Goal: Information Seeking & Learning: Understand process/instructions

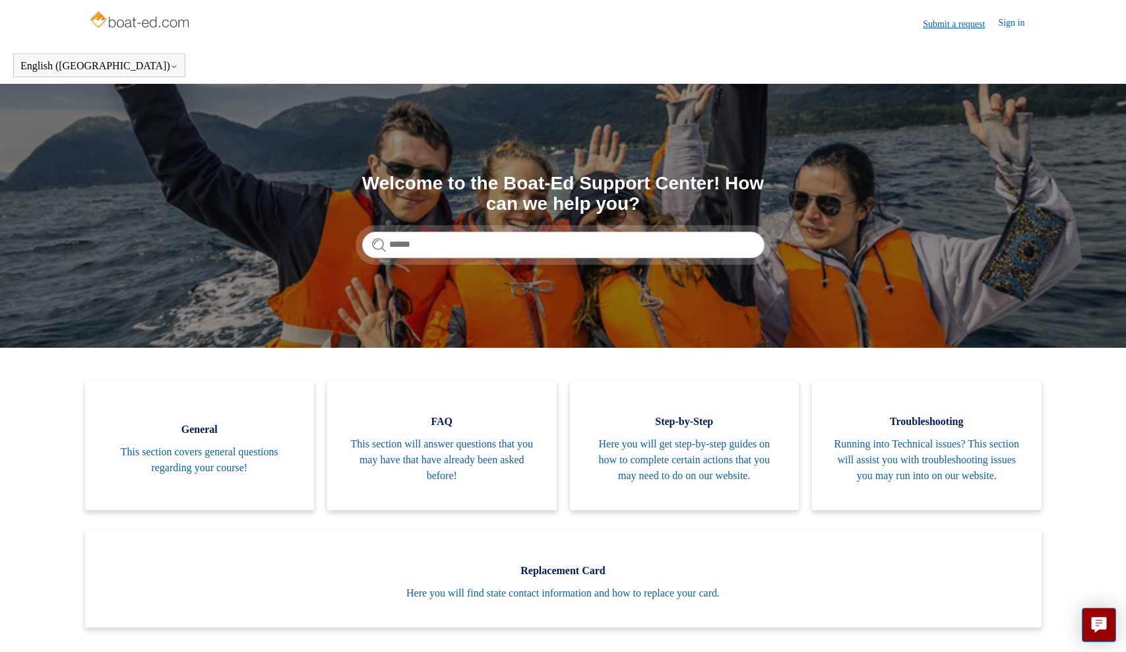
click at [941, 23] on link "Submit a request" at bounding box center [960, 24] width 75 height 14
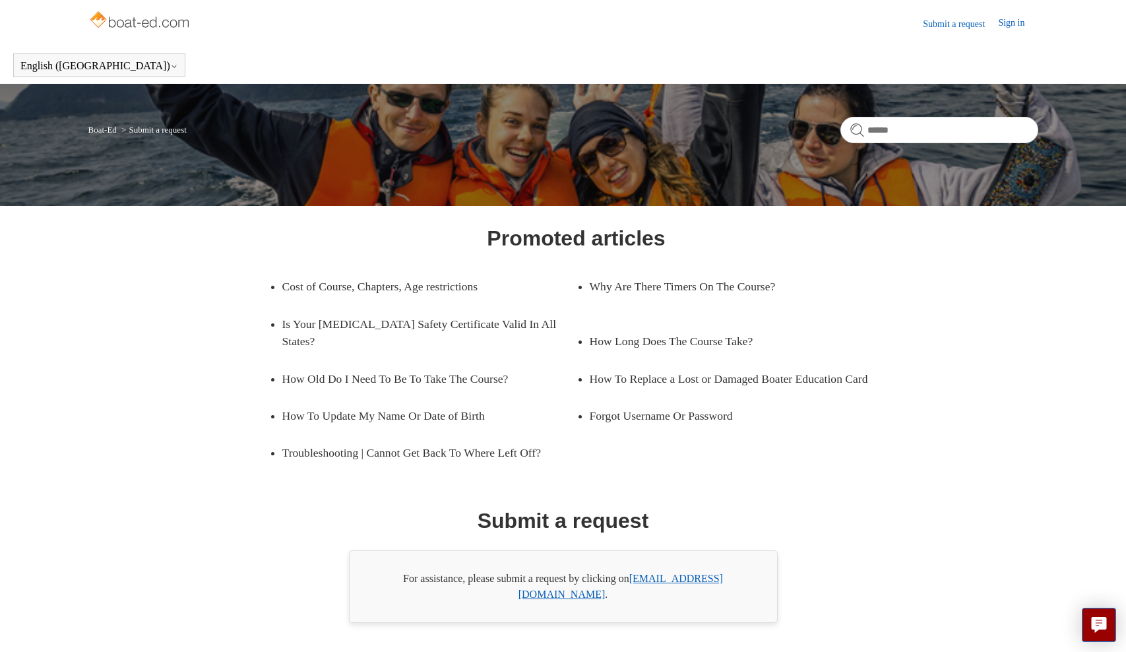
click at [667, 579] on link "support@boat-ed.com" at bounding box center [620, 585] width 204 height 27
click at [1008, 23] on link "Sign in" at bounding box center [1018, 24] width 40 height 16
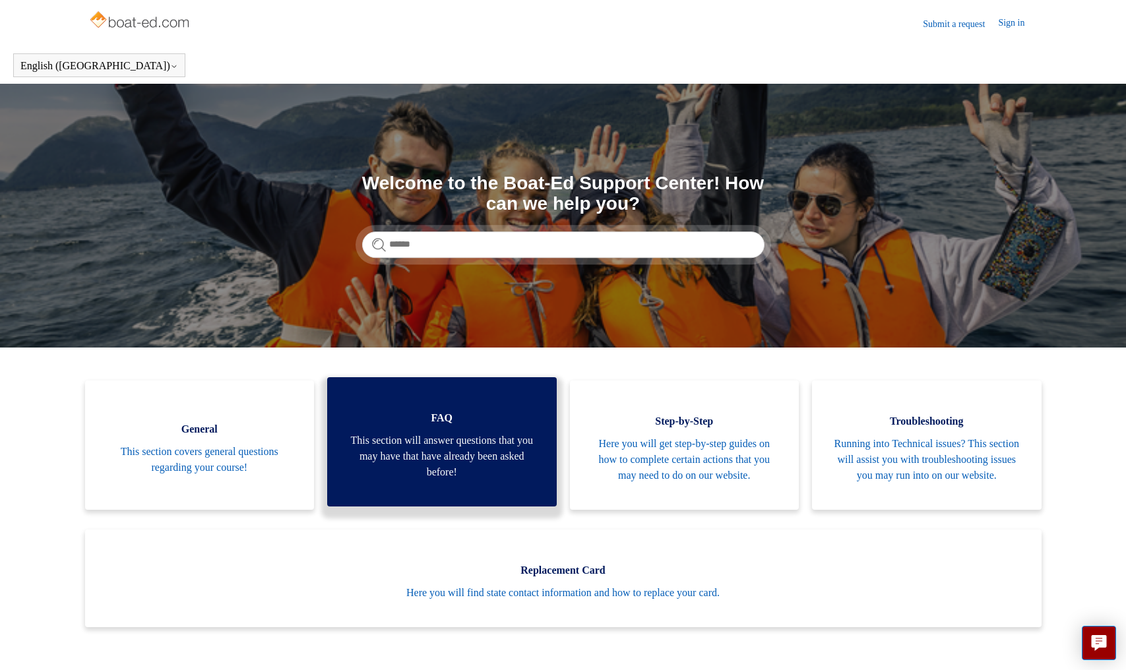
click at [474, 451] on span "This section will answer questions that you may have that have already been ask…" at bounding box center [442, 456] width 190 height 47
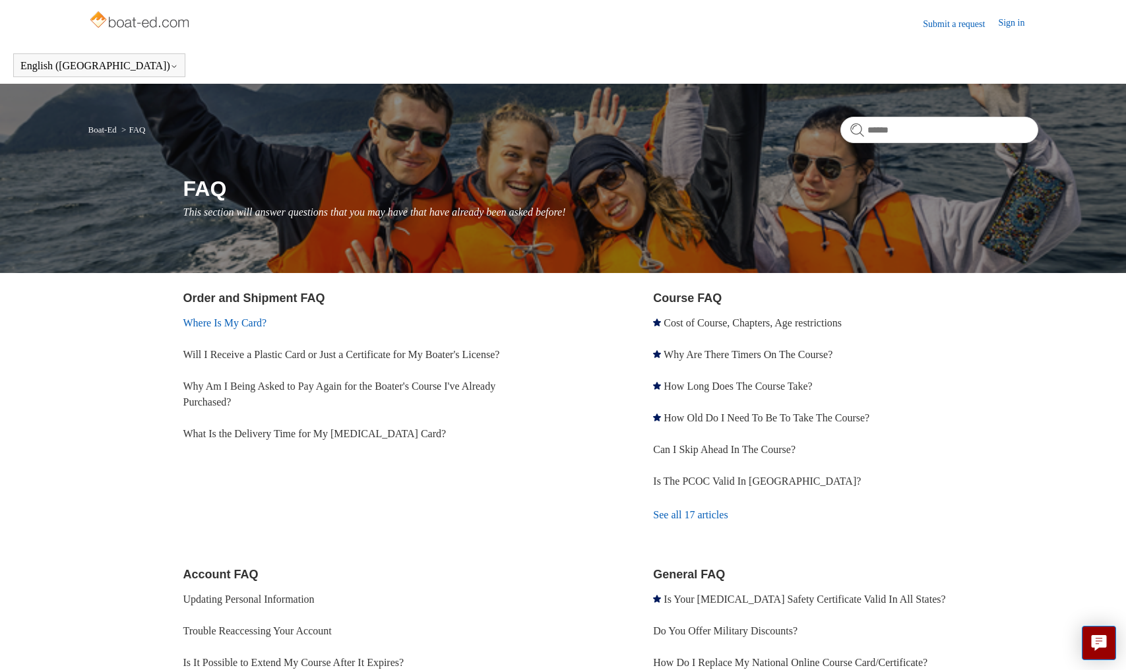
click at [247, 324] on link "Where Is My Card?" at bounding box center [225, 322] width 84 height 11
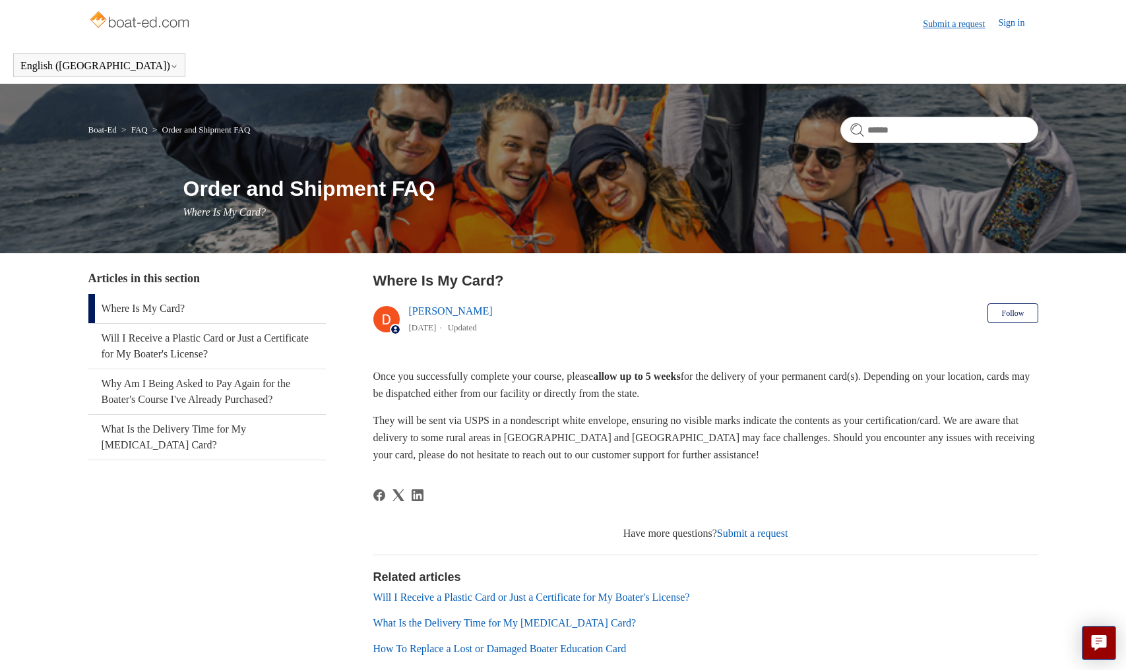
click at [939, 25] on link "Submit a request" at bounding box center [960, 24] width 75 height 14
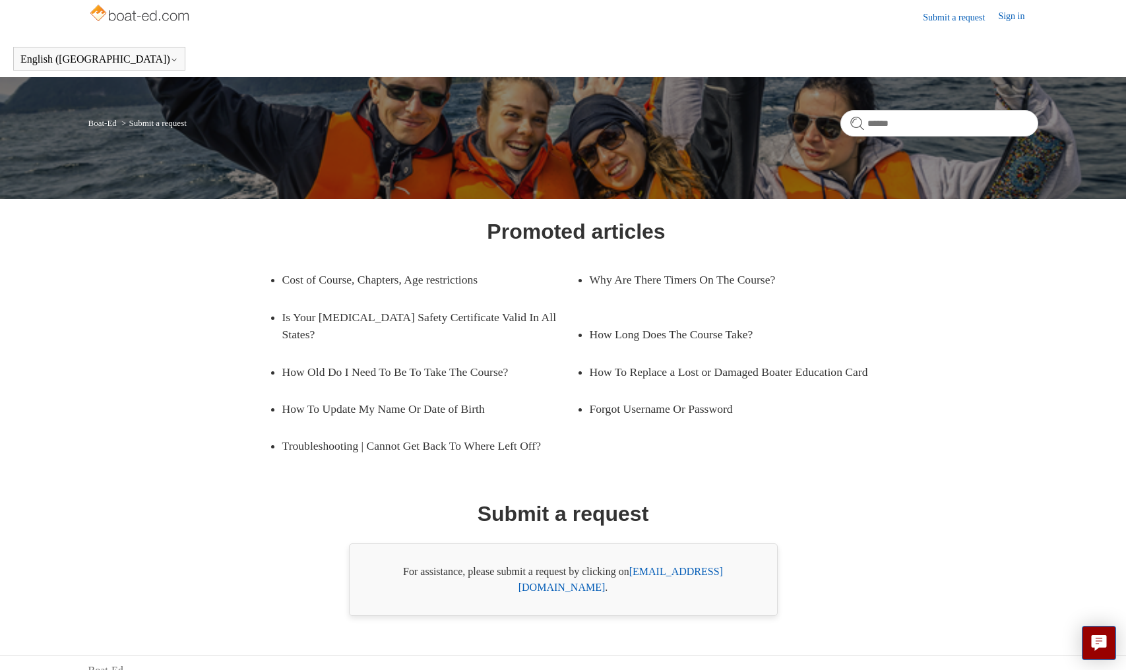
scroll to position [6, 0]
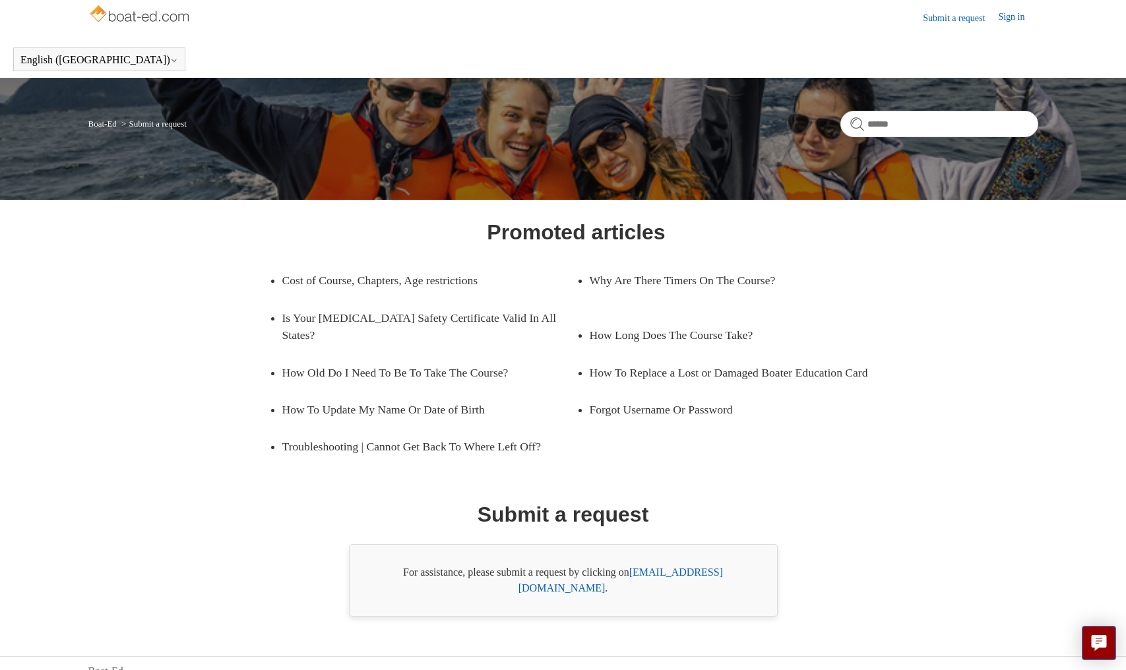
click at [135, 16] on img at bounding box center [140, 15] width 105 height 26
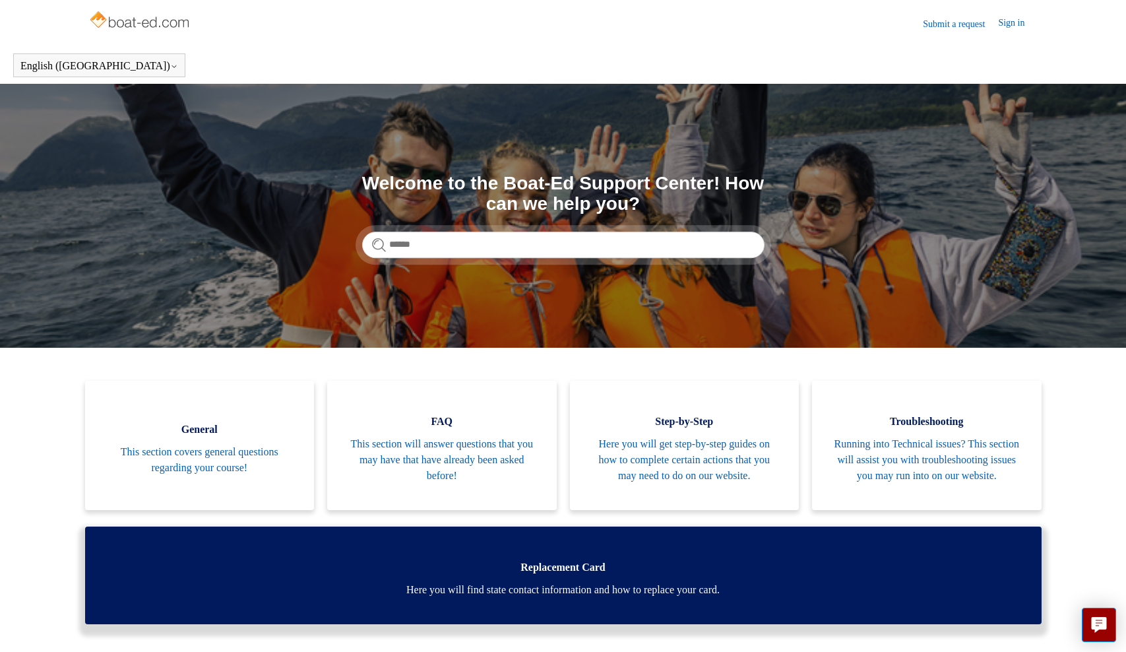
click at [584, 597] on span "Here you will find state contact information and how to replace your card." at bounding box center [563, 590] width 917 height 16
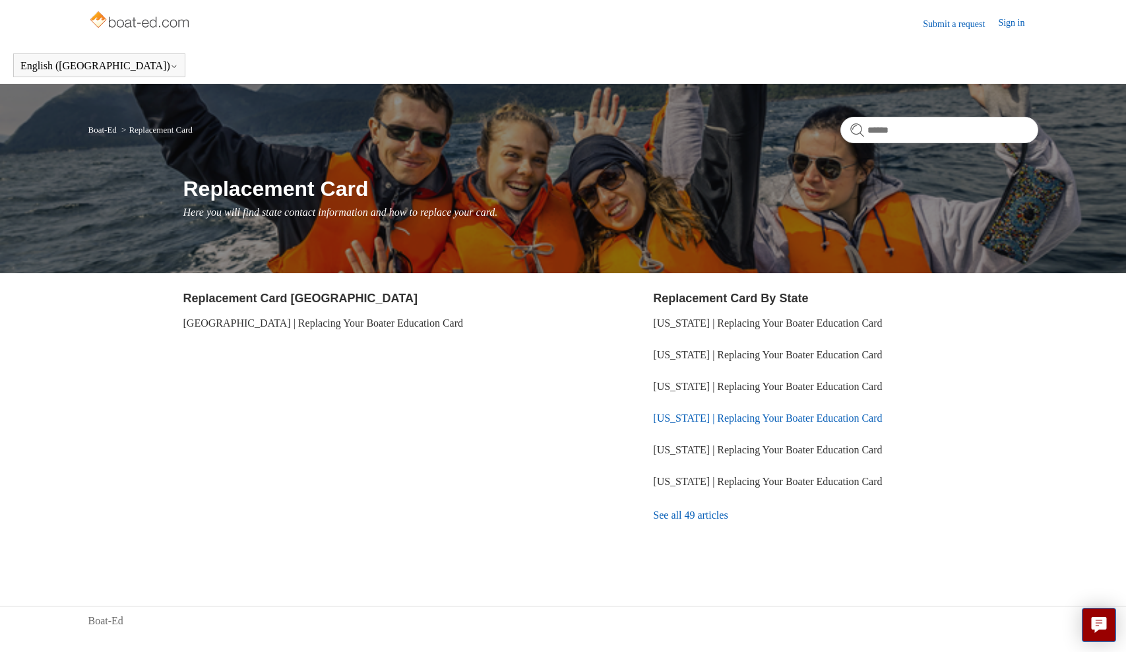
click at [764, 418] on link "[US_STATE] | Replacing Your Boater Education Card" at bounding box center [767, 417] width 229 height 11
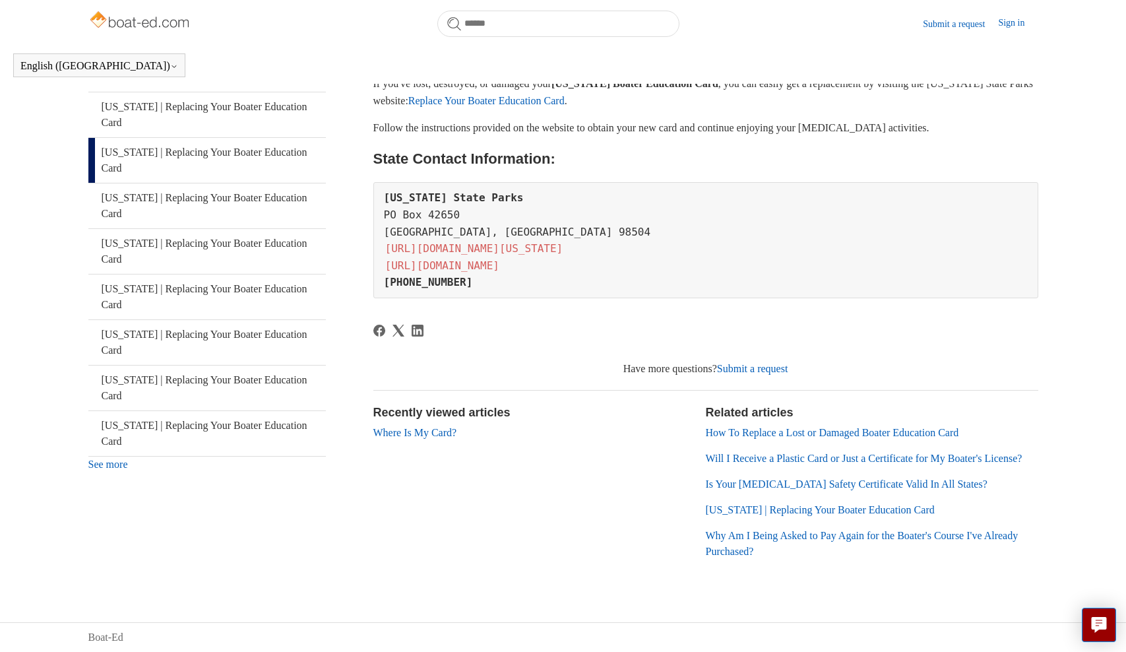
scroll to position [268, 0]
